Goal: Communication & Community: Answer question/provide support

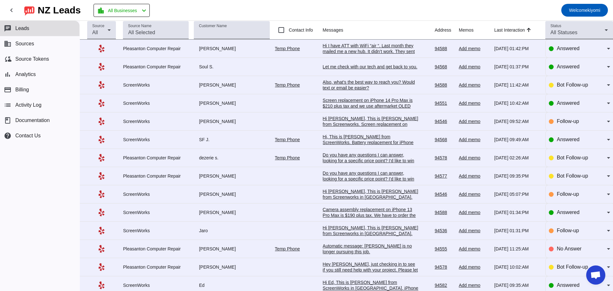
click at [360, 48] on div "Hi I have ATT with WiFi “air “. Last month they mailed me a new hub. It didn’t …" at bounding box center [371, 57] width 96 height 29
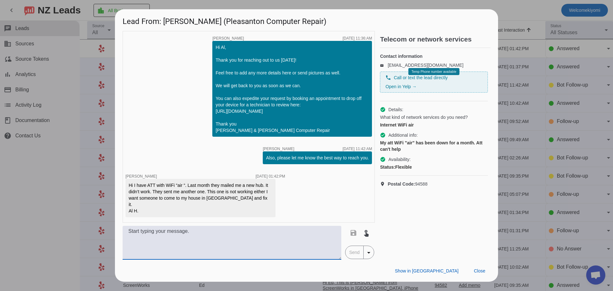
click at [240, 242] on textarea at bounding box center [232, 243] width 219 height 34
type textarea "We can schedule an onsite. Our onsite rate is $200 flat up to an hour. Would yo…"
click at [358, 249] on span "Send" at bounding box center [355, 252] width 18 height 13
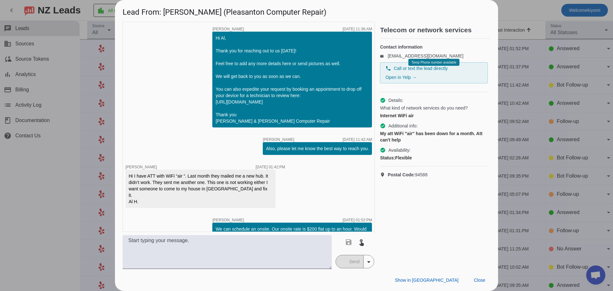
scroll to position [15, 0]
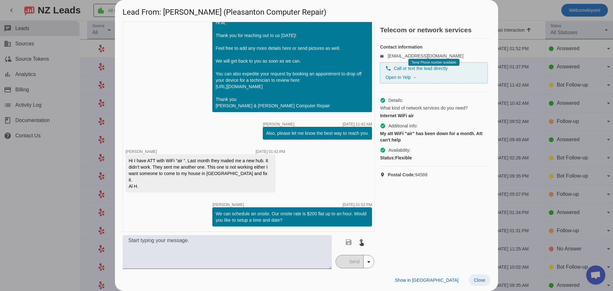
click at [479, 279] on span "Close" at bounding box center [479, 280] width 11 height 5
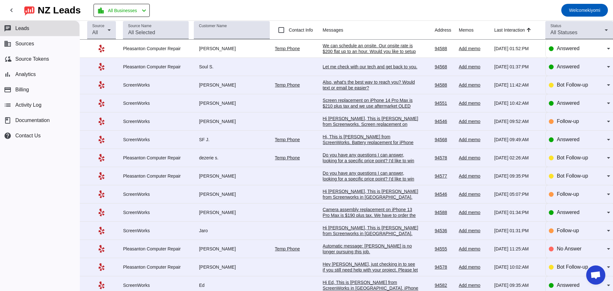
click at [394, 66] on div "Let me check with our tech and get back to you." at bounding box center [371, 67] width 96 height 6
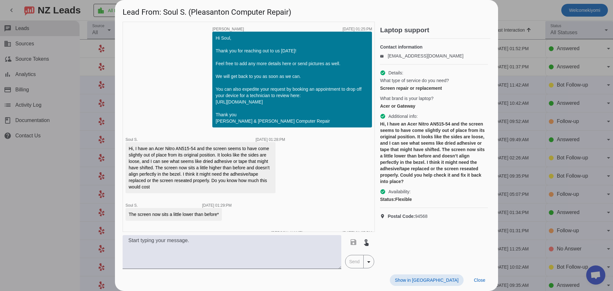
scroll to position [28, 0]
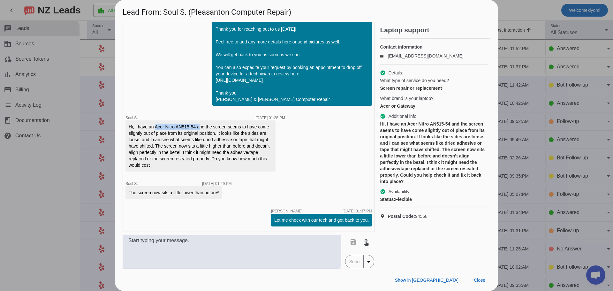
drag, startPoint x: 154, startPoint y: 128, endPoint x: 197, endPoint y: 128, distance: 42.5
click at [197, 128] on div "Hi, I have an Acer Nitro AN515-54 and the screen seems to have come slightly ou…" at bounding box center [201, 146] width 144 height 45
copy div "Acer Nitro AN515-54"
click at [211, 245] on textarea at bounding box center [232, 252] width 219 height 34
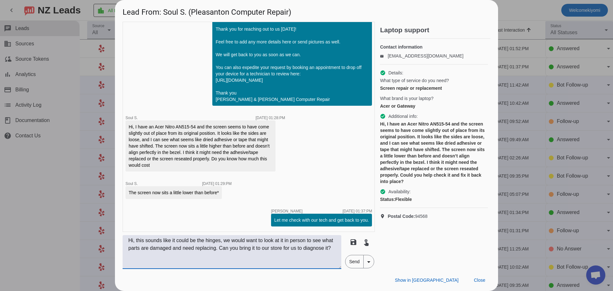
click at [283, 247] on textarea "Hi, this sounds like it could be the hinges, we would want to look at it in per…" at bounding box center [232, 252] width 219 height 34
click at [209, 256] on textarea "Hi, this sounds like it could be the hinges, we would want to look at it in per…" at bounding box center [232, 252] width 219 height 34
type textarea "Hi, this sounds like it could be the hinges, we would want to look at it in per…"
click at [357, 260] on span "Send" at bounding box center [355, 261] width 18 height 13
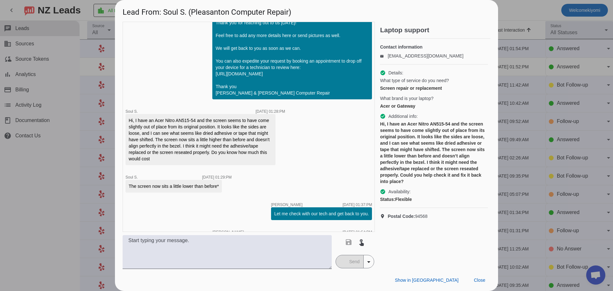
scroll to position [68, 0]
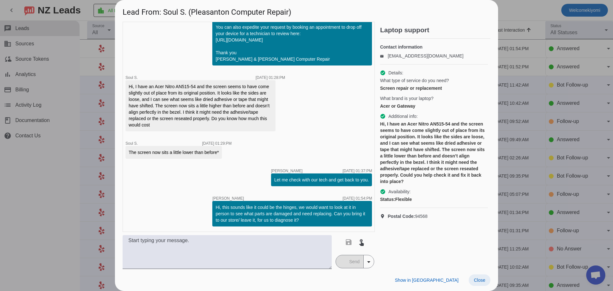
click at [480, 279] on span "Close" at bounding box center [479, 280] width 11 height 5
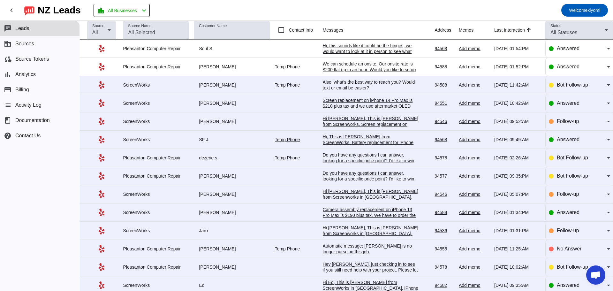
click at [347, 83] on div "Also, what's the best way to reach you? Would text or email be easier?​" at bounding box center [371, 84] width 96 height 11
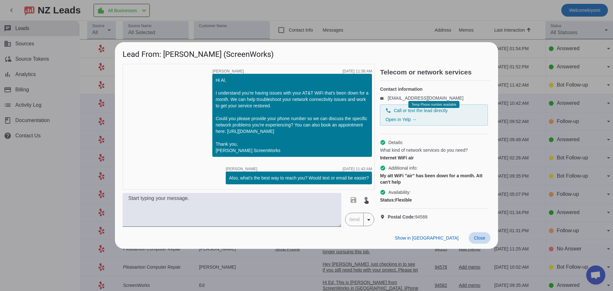
click at [475, 240] on span "Close" at bounding box center [479, 237] width 11 height 5
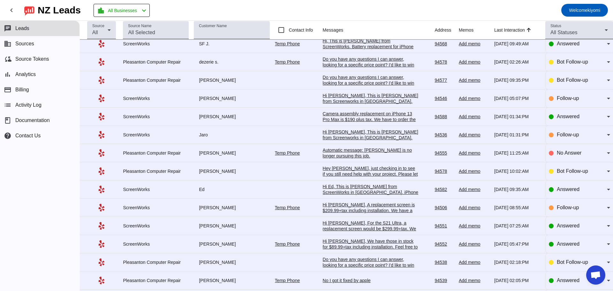
scroll to position [0, 0]
